Goal: Information Seeking & Learning: Learn about a topic

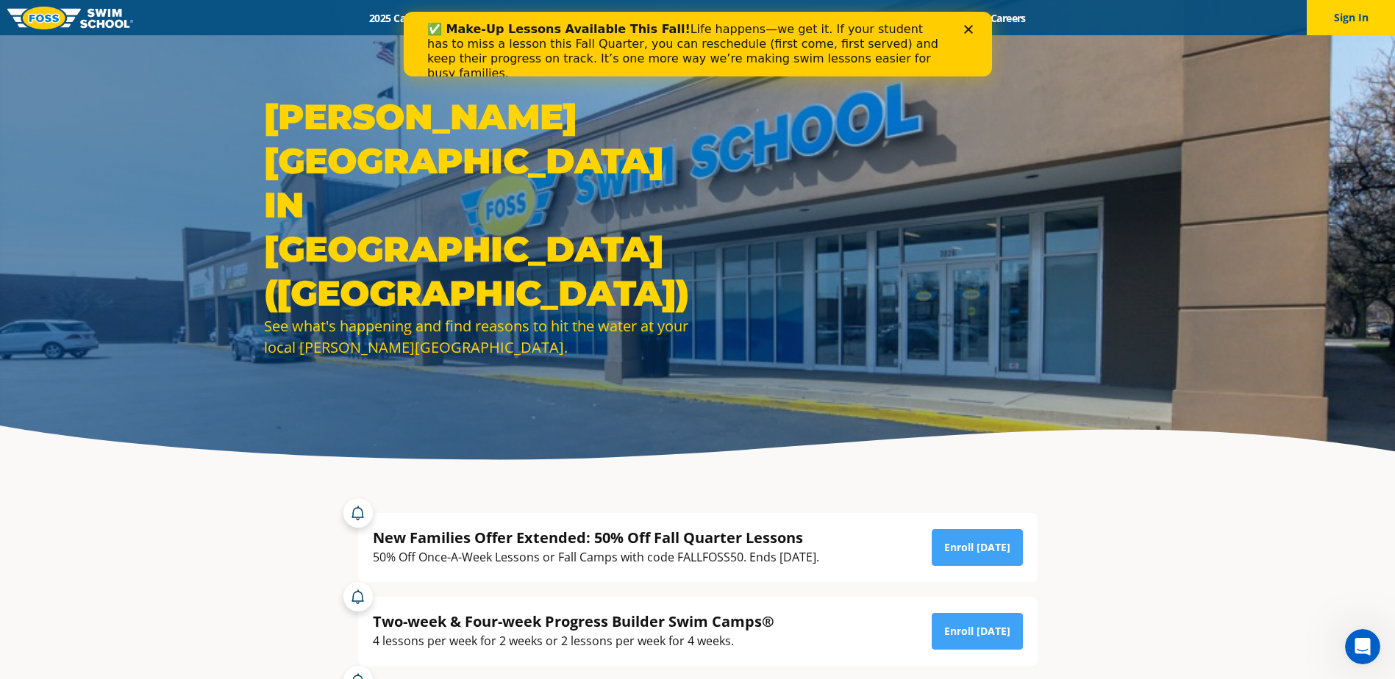
click at [971, 38] on div "✅ Make-Up Lessons Available This Fall! Life happens—we get it. If your student …" at bounding box center [697, 52] width 588 height 68
click at [965, 21] on div "✅ Make-Up Lessons Available This Fall! Life happens—we get it. If your student …" at bounding box center [696, 52] width 541 height 68
click at [965, 28] on icon "Close" at bounding box center [967, 29] width 9 height 9
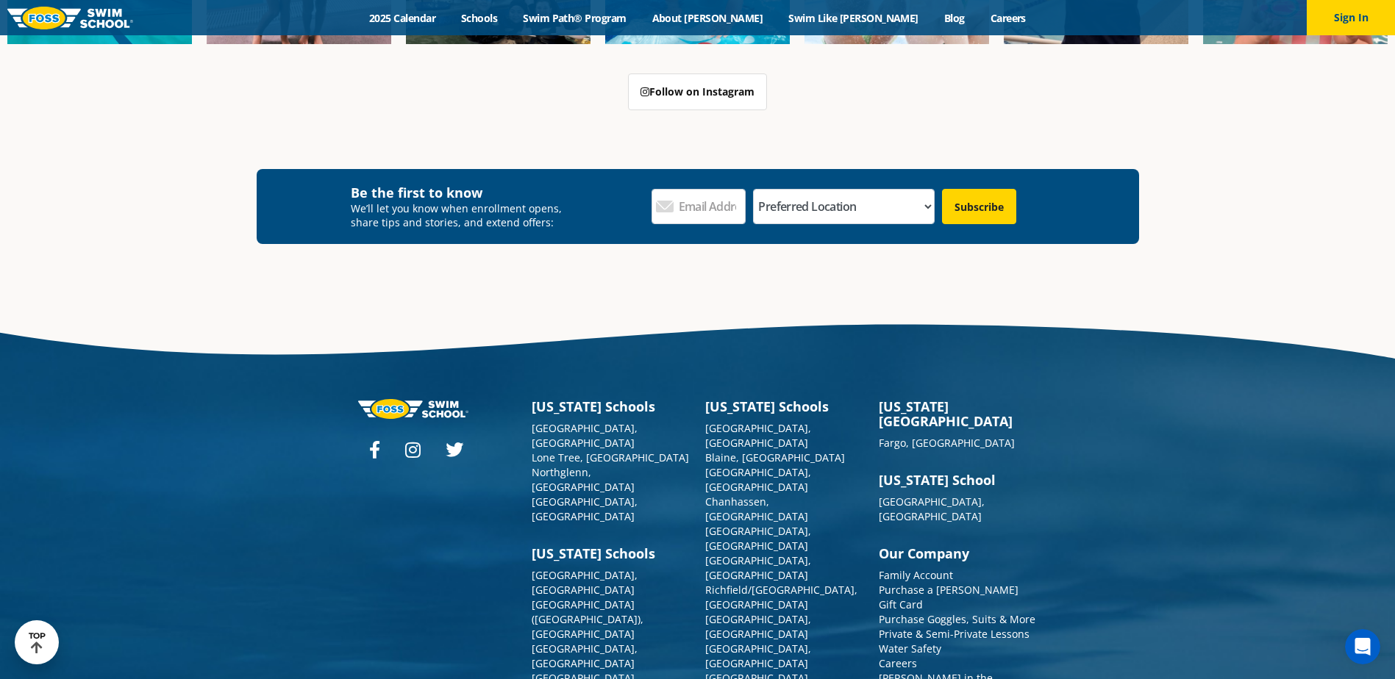
scroll to position [5520, 0]
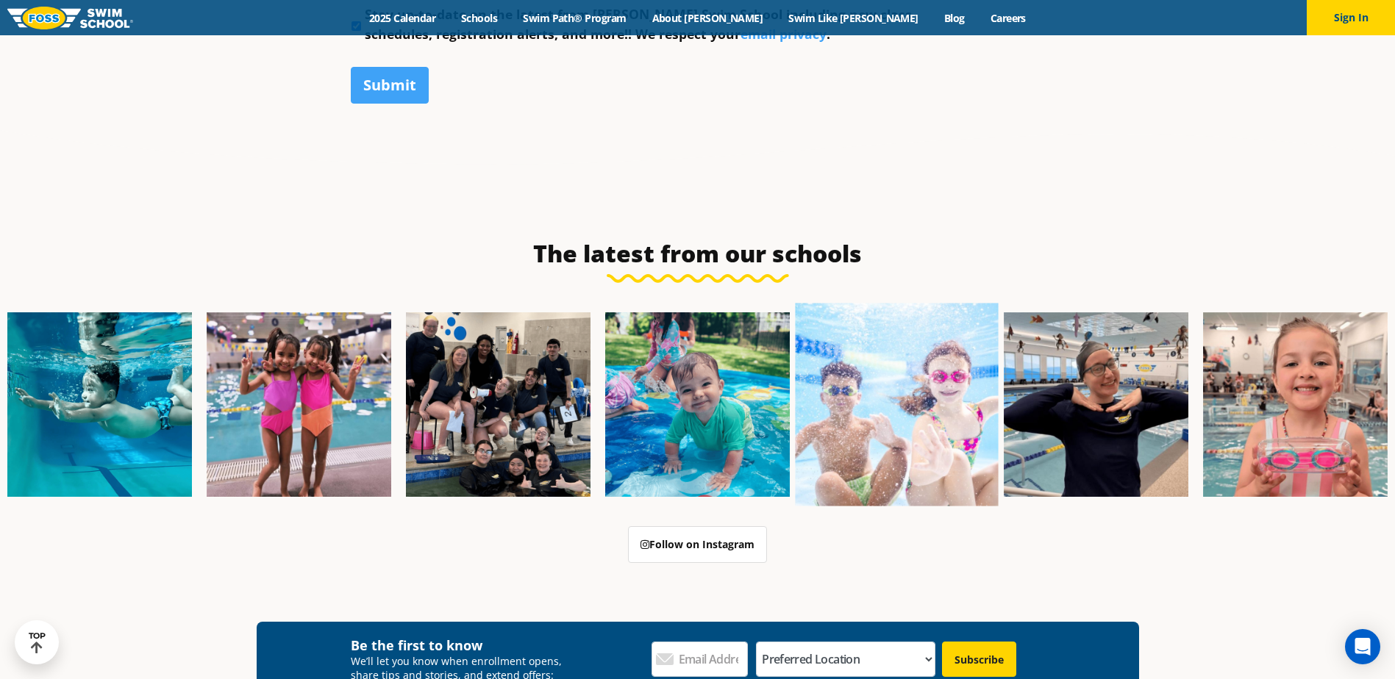
scroll to position [1544, 0]
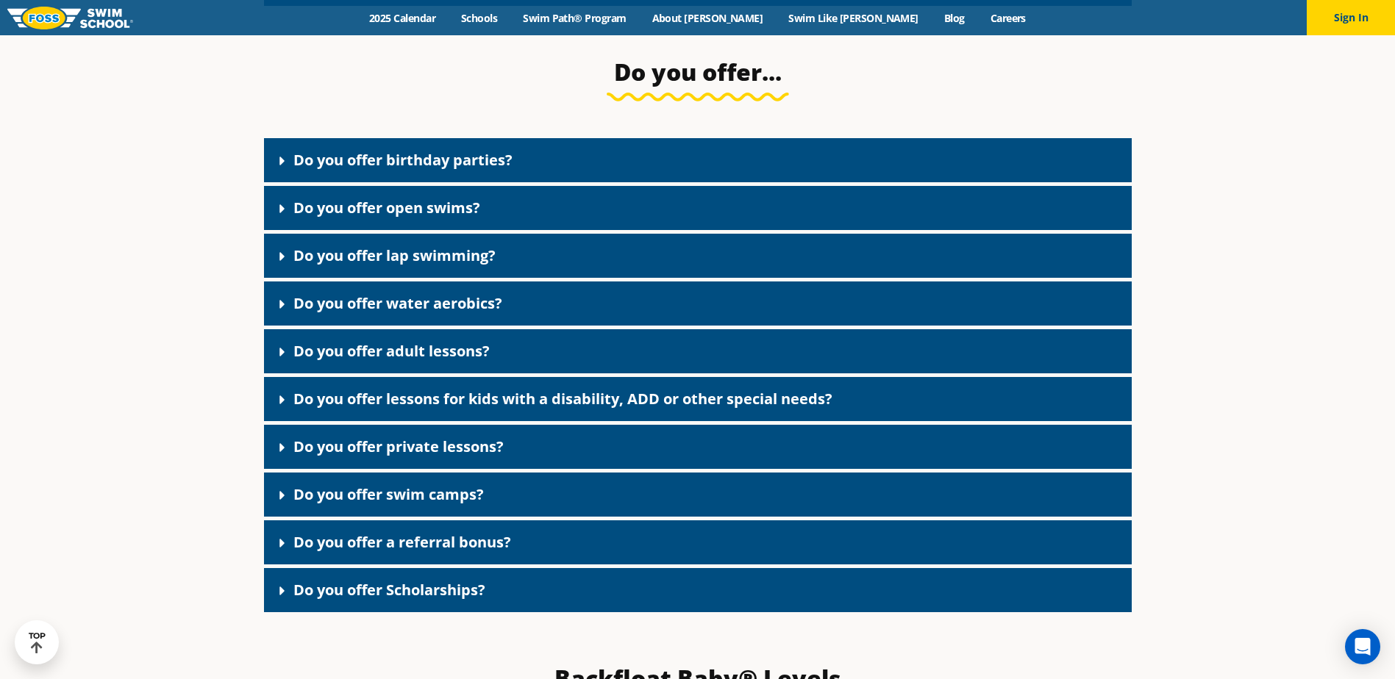
scroll to position [2647, 0]
